Goal: Transaction & Acquisition: Purchase product/service

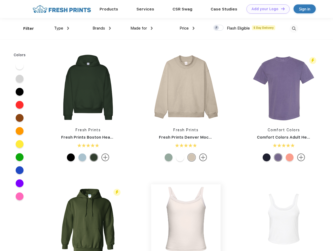
scroll to position [0, 0]
click at [266, 9] on link "Add your Logo Design Tool" at bounding box center [267, 8] width 43 height 9
click at [0, 0] on div "Design Tool" at bounding box center [0, 0] width 0 height 0
click at [280, 9] on link "Add your Logo Design Tool" at bounding box center [267, 8] width 43 height 9
click at [25, 28] on div "Filter" at bounding box center [28, 29] width 11 height 6
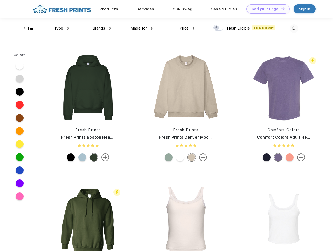
click at [62, 28] on span "Type" at bounding box center [58, 28] width 9 height 5
click at [102, 28] on span "Brands" at bounding box center [98, 28] width 13 height 5
click at [141, 28] on span "Made for" at bounding box center [138, 28] width 16 height 5
click at [187, 28] on span "Price" at bounding box center [183, 28] width 9 height 5
click at [218, 28] on div at bounding box center [218, 28] width 10 height 6
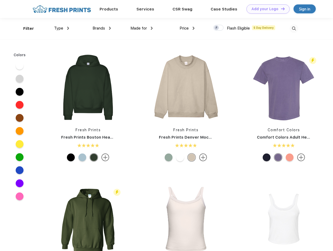
click at [216, 28] on input "checkbox" at bounding box center [214, 26] width 3 height 3
click at [293, 28] on img at bounding box center [293, 28] width 9 height 9
